Goal: Navigation & Orientation: Find specific page/section

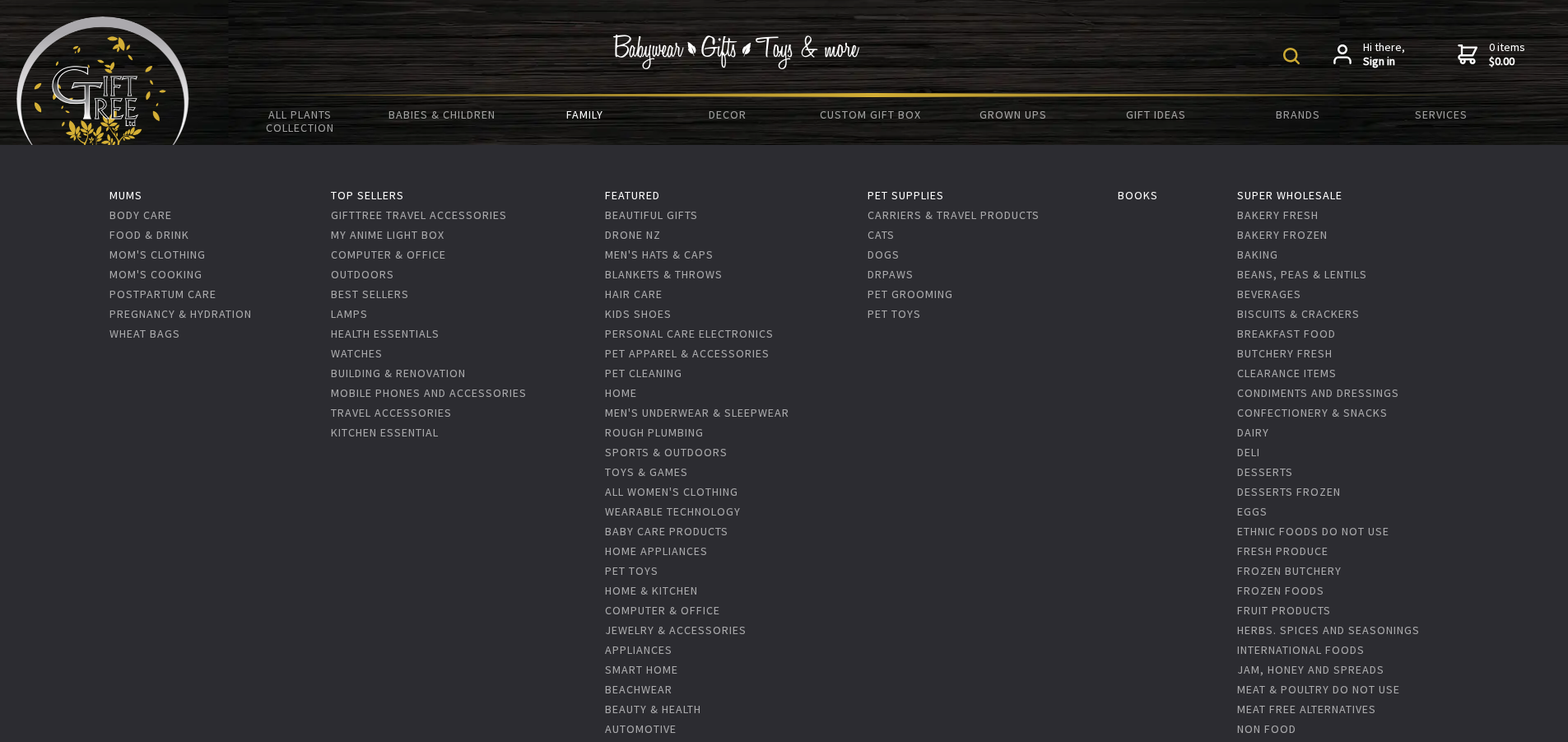
click at [593, 113] on link "Family" at bounding box center [585, 114] width 142 height 34
